Goal: Find specific page/section: Find specific page/section

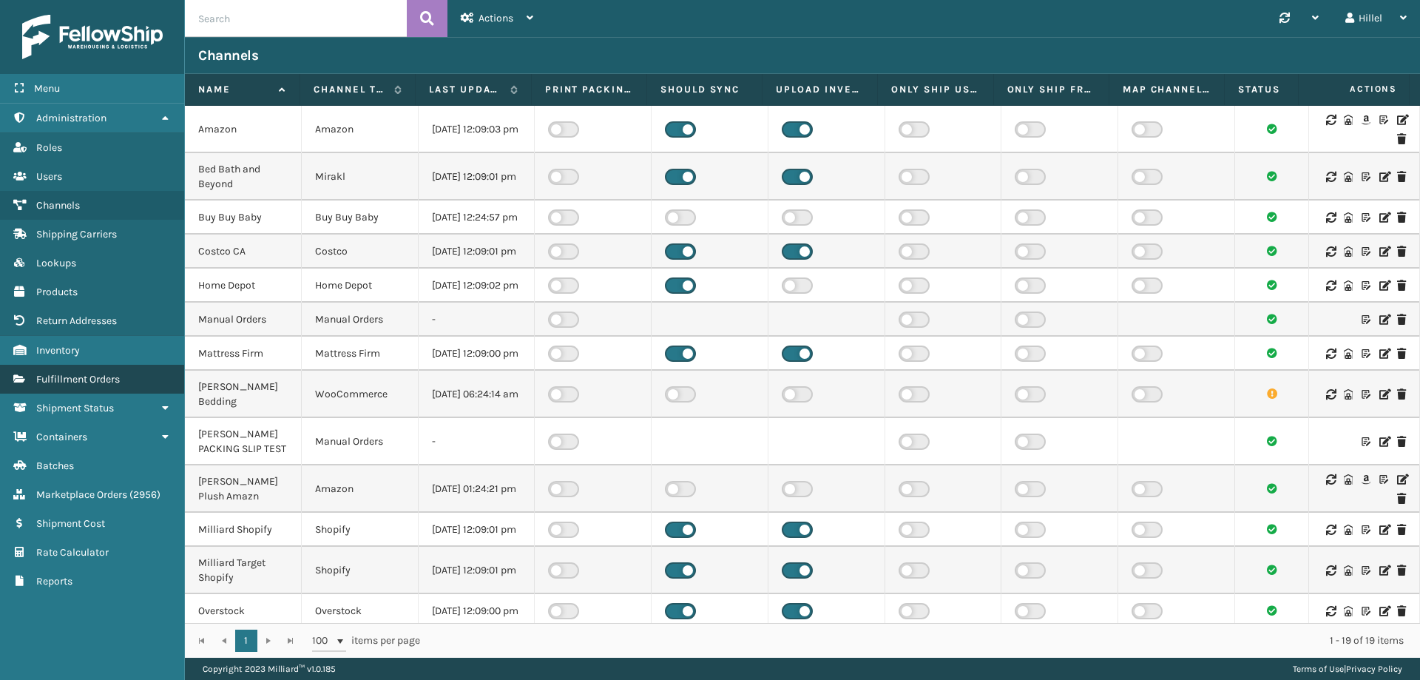
click at [98, 384] on span "Fulfillment Orders" at bounding box center [78, 379] width 84 height 13
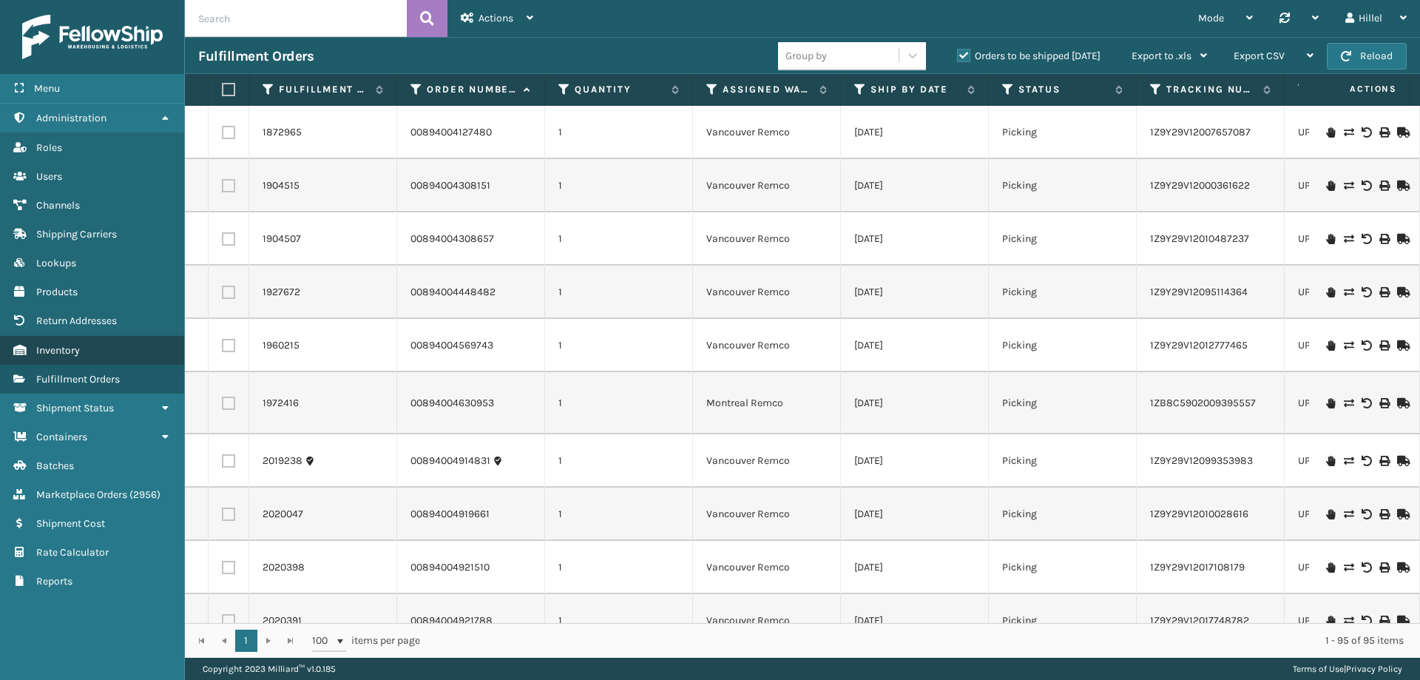
click at [53, 353] on span "Inventory" at bounding box center [58, 350] width 44 height 13
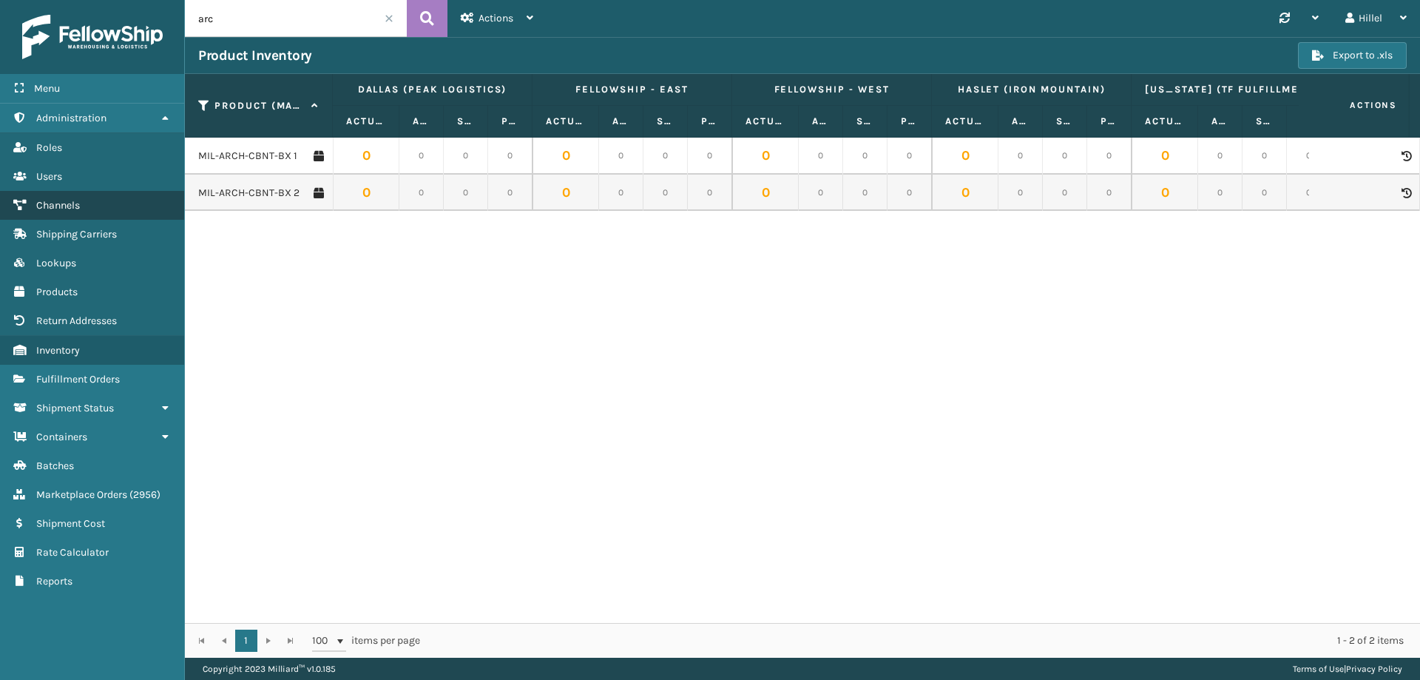
click at [85, 203] on link "Channels" at bounding box center [92, 205] width 184 height 29
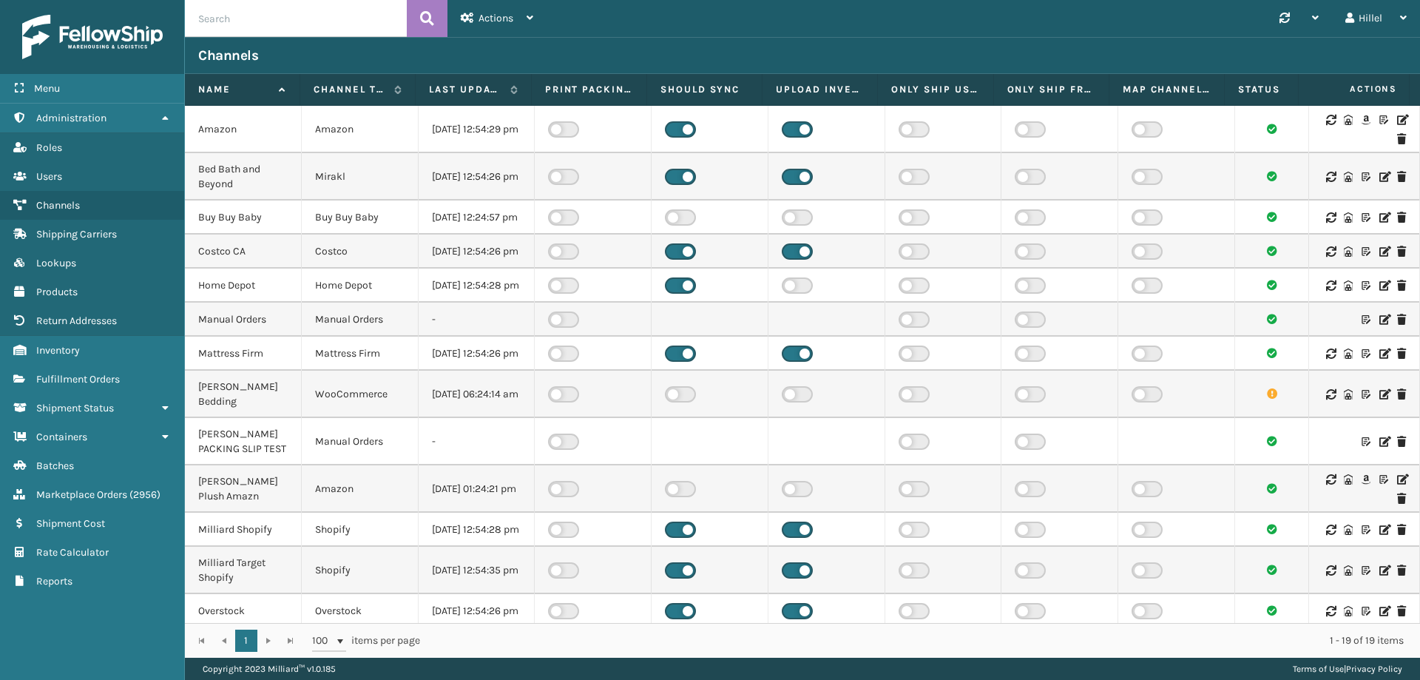
click at [1397, 121] on icon at bounding box center [1401, 120] width 9 height 10
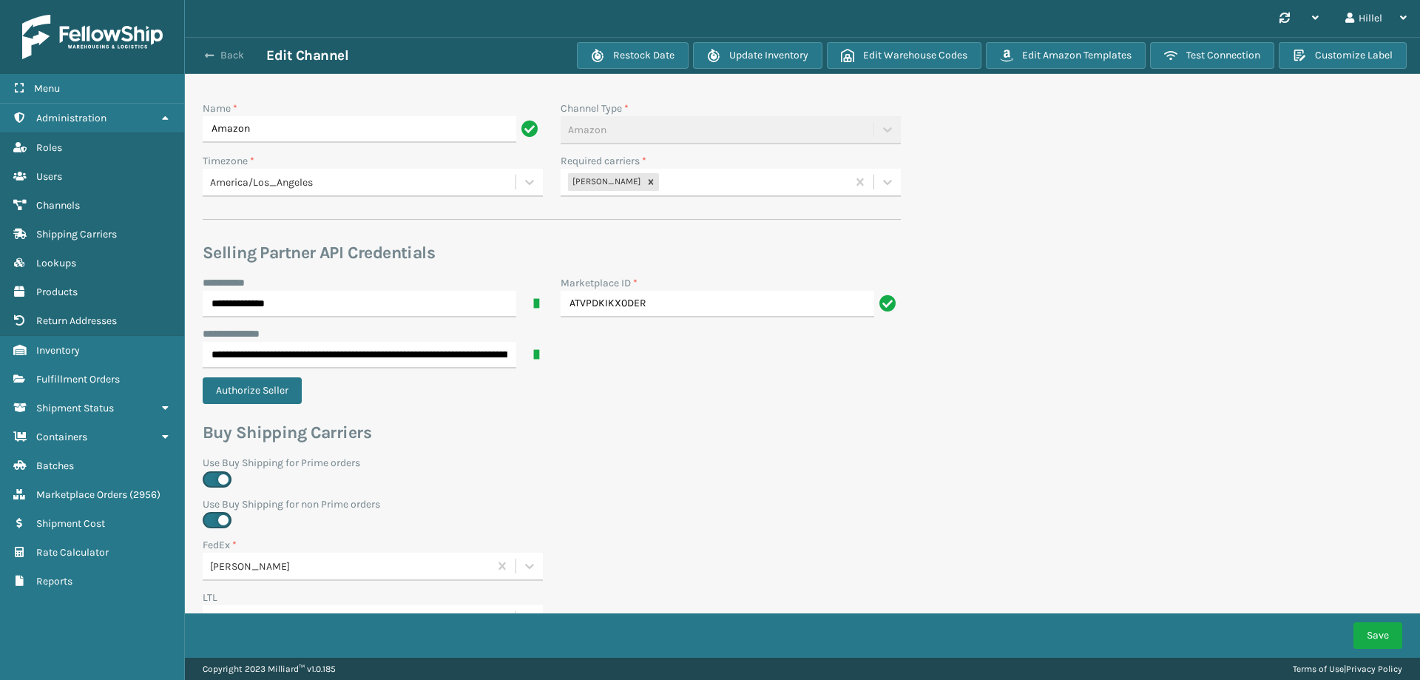
click at [211, 53] on span "button" at bounding box center [209, 55] width 9 height 10
